Goal: Information Seeking & Learning: Learn about a topic

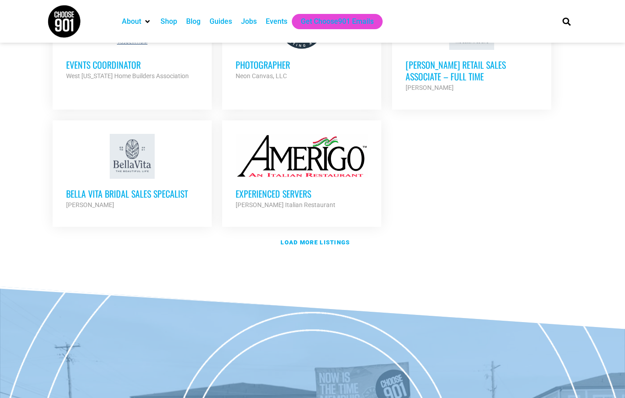
scroll to position [1075, 0]
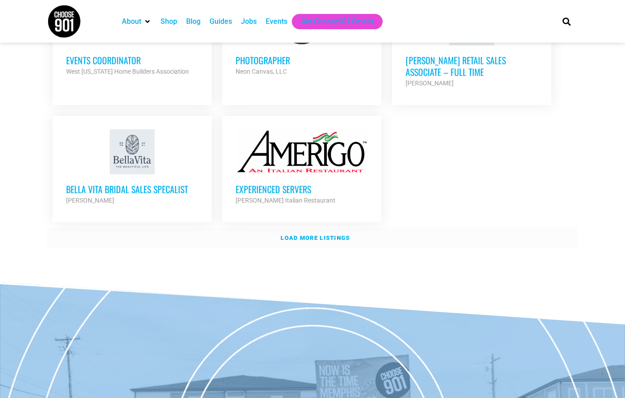
click at [313, 235] on strong "Load more listings" at bounding box center [314, 238] width 69 height 7
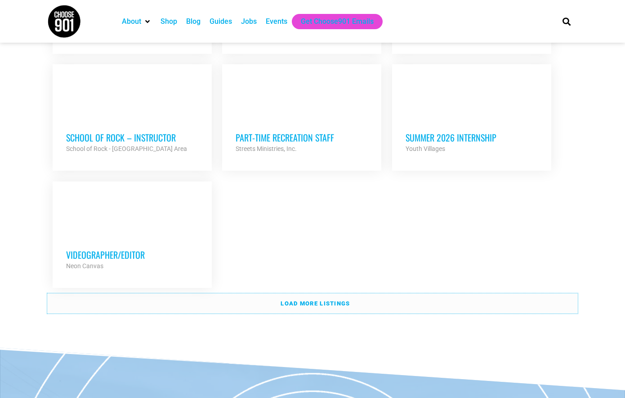
scroll to position [1877, 0]
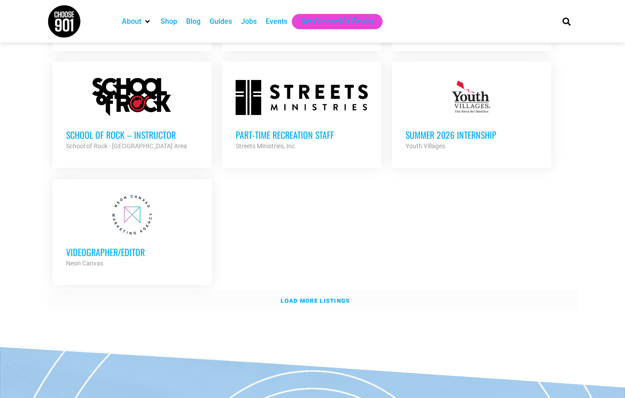
click at [318, 298] on strong "Load more listings" at bounding box center [314, 301] width 69 height 7
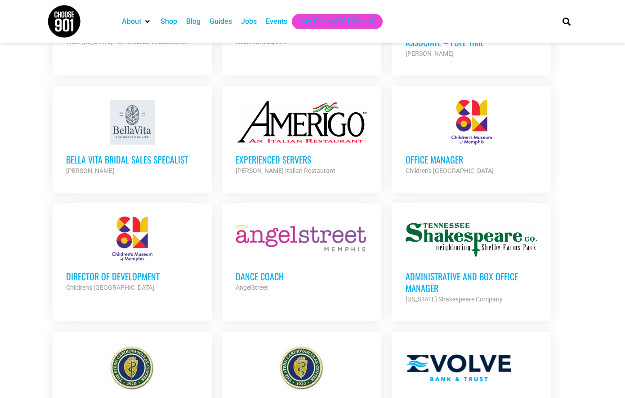
scroll to position [1045, 0]
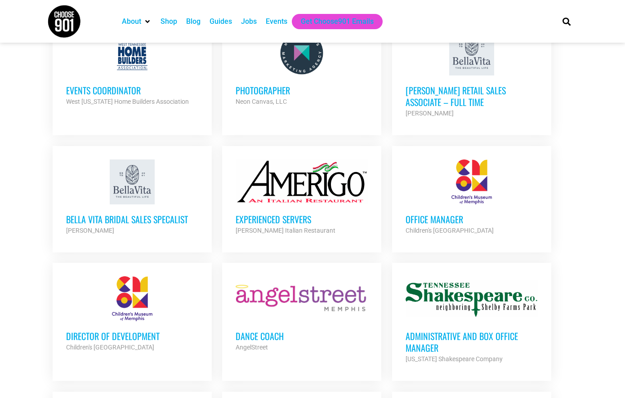
click at [448, 213] on h3 "Office Manager" at bounding box center [471, 219] width 132 height 12
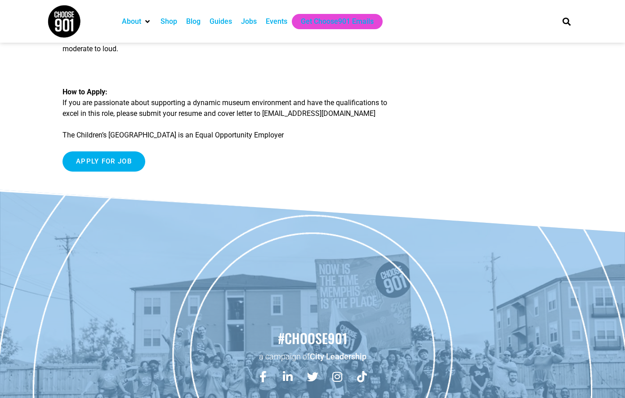
scroll to position [1174, 0]
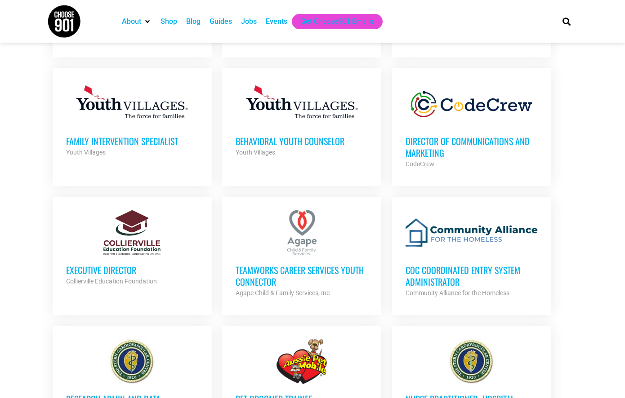
scroll to position [597, 0]
click at [427, 274] on h3 "CoC Coordinated Entry System Administrator" at bounding box center [471, 275] width 132 height 23
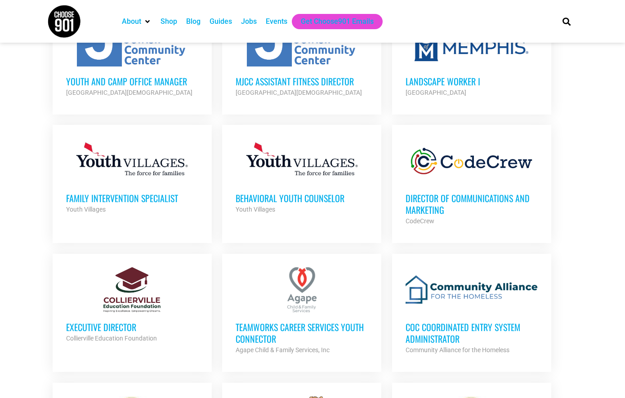
scroll to position [551, 0]
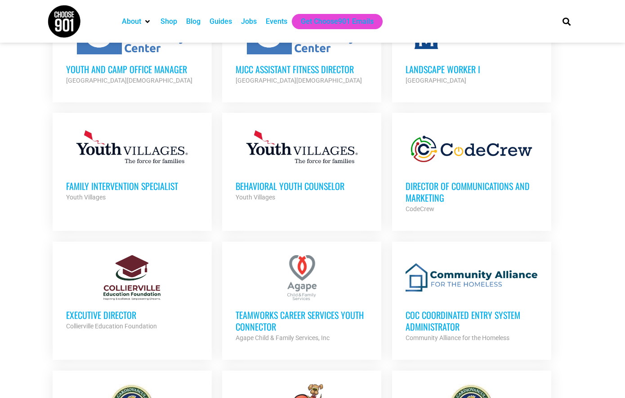
click at [405, 187] on link "Director of Communications and Marketing CodeCrew Partner Org Full Time" at bounding box center [471, 170] width 159 height 115
